Goal: Find specific page/section: Find specific page/section

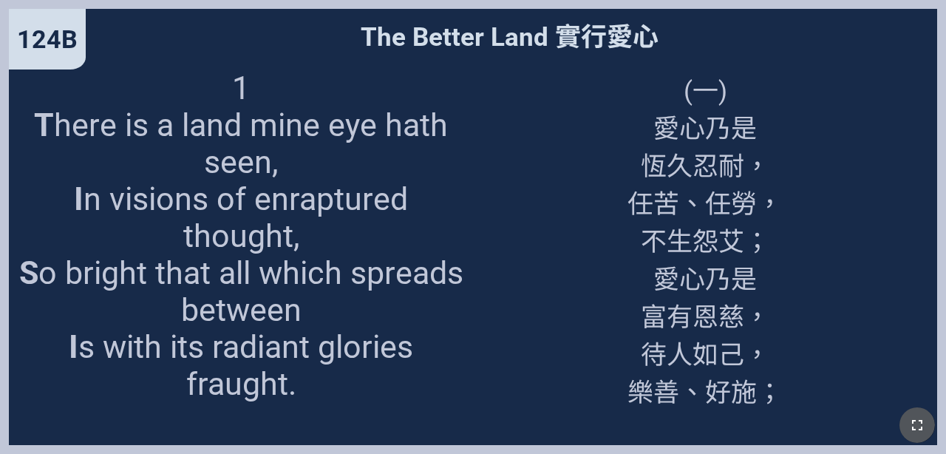
click at [590, 421] on button "button" at bounding box center [916, 424] width 35 height 35
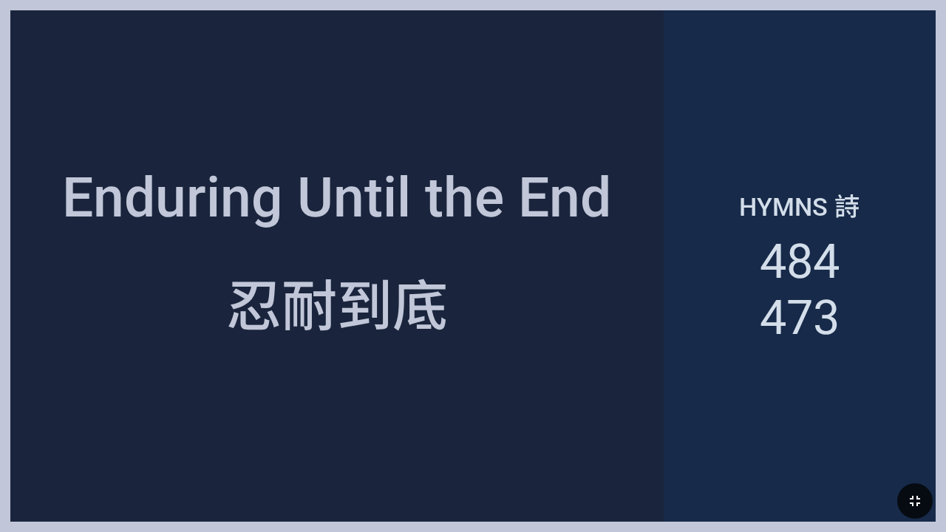
click at [583, 93] on div "Enduring Until the End" at bounding box center [336, 138] width 653 height 205
